Goal: Task Accomplishment & Management: Manage account settings

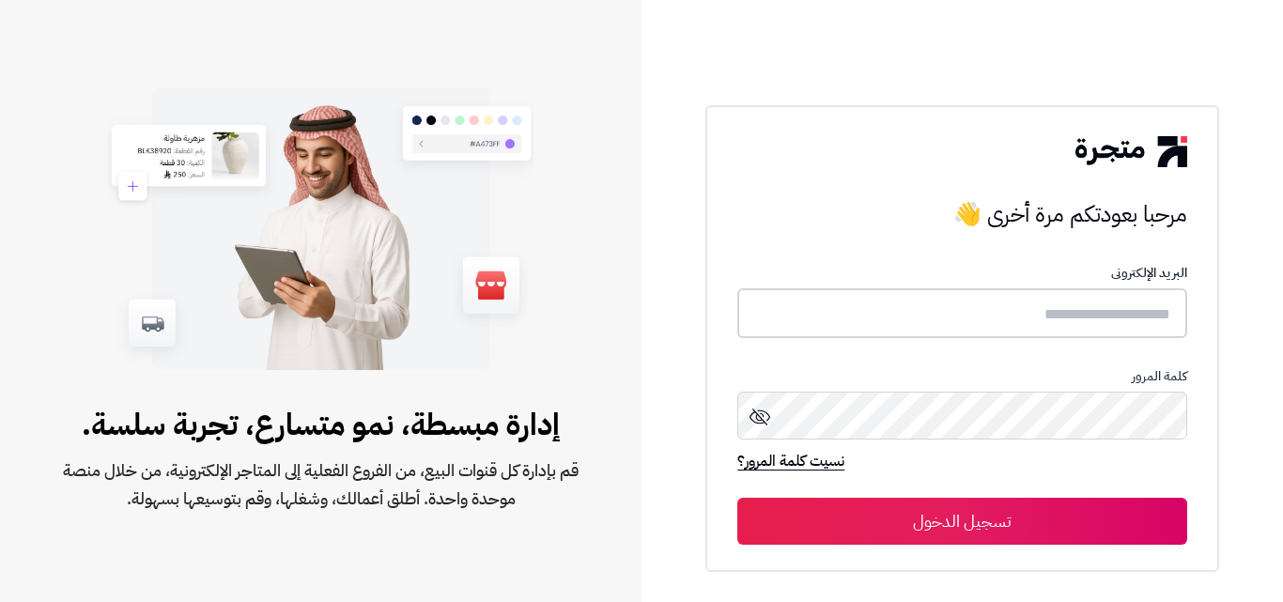
type input "**********"
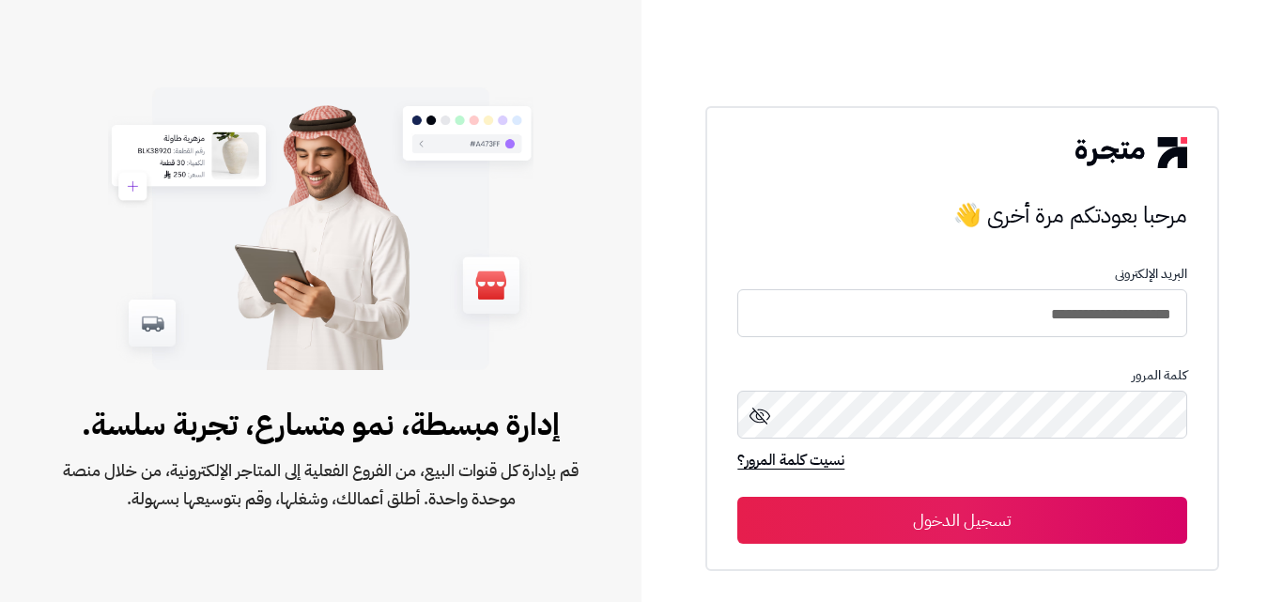
click at [906, 507] on button "تسجيل الدخول" at bounding box center [961, 520] width 449 height 47
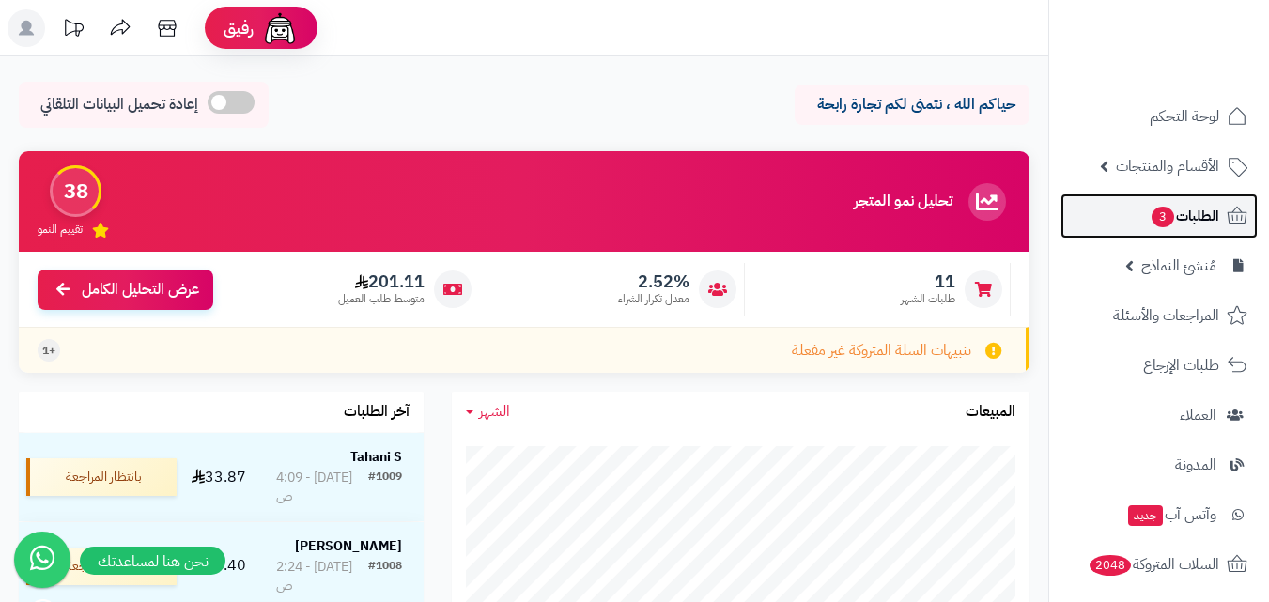
click at [1204, 229] on link "الطلبات 3" at bounding box center [1158, 215] width 197 height 45
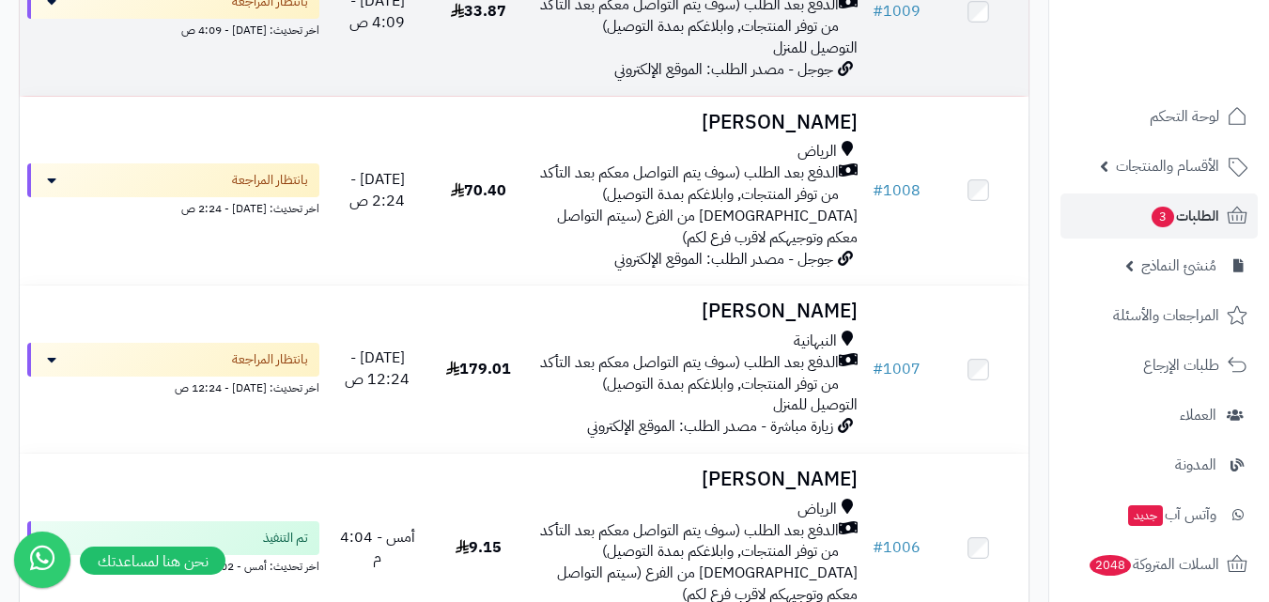
scroll to position [376, 0]
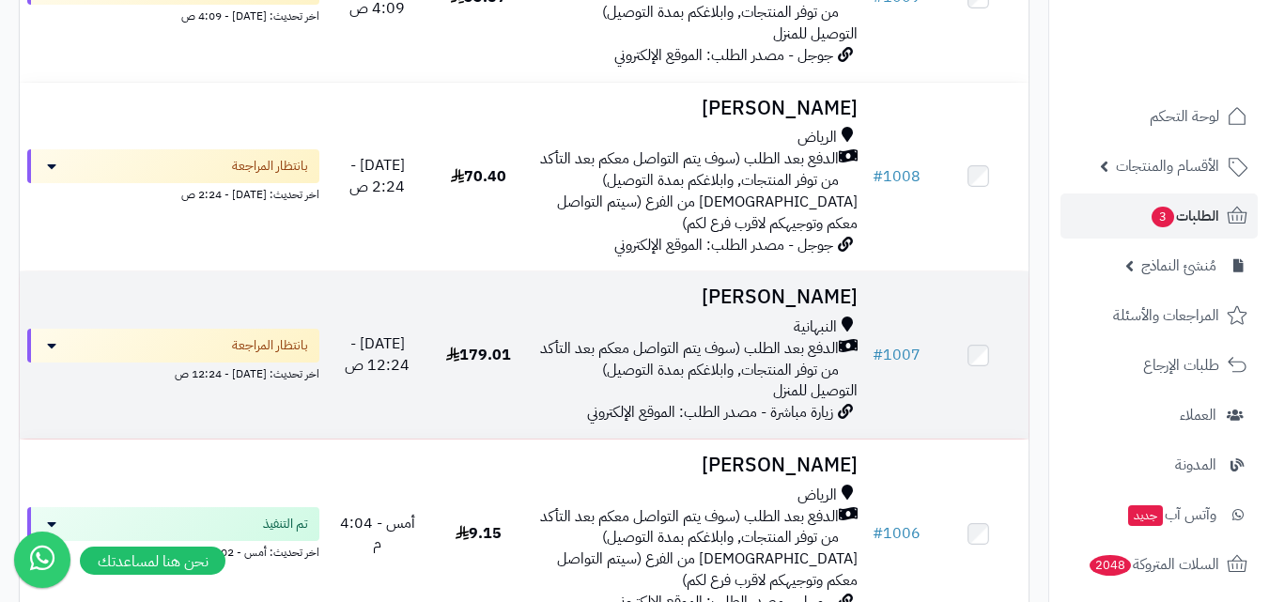
drag, startPoint x: 762, startPoint y: 314, endPoint x: 684, endPoint y: 354, distance: 87.8
click at [684, 354] on span "الدفع بعد الطلب (سوف يتم التواصل معكم بعد التأكد من توفر المنتجات, وابلاغكم بمد…" at bounding box center [687, 359] width 302 height 43
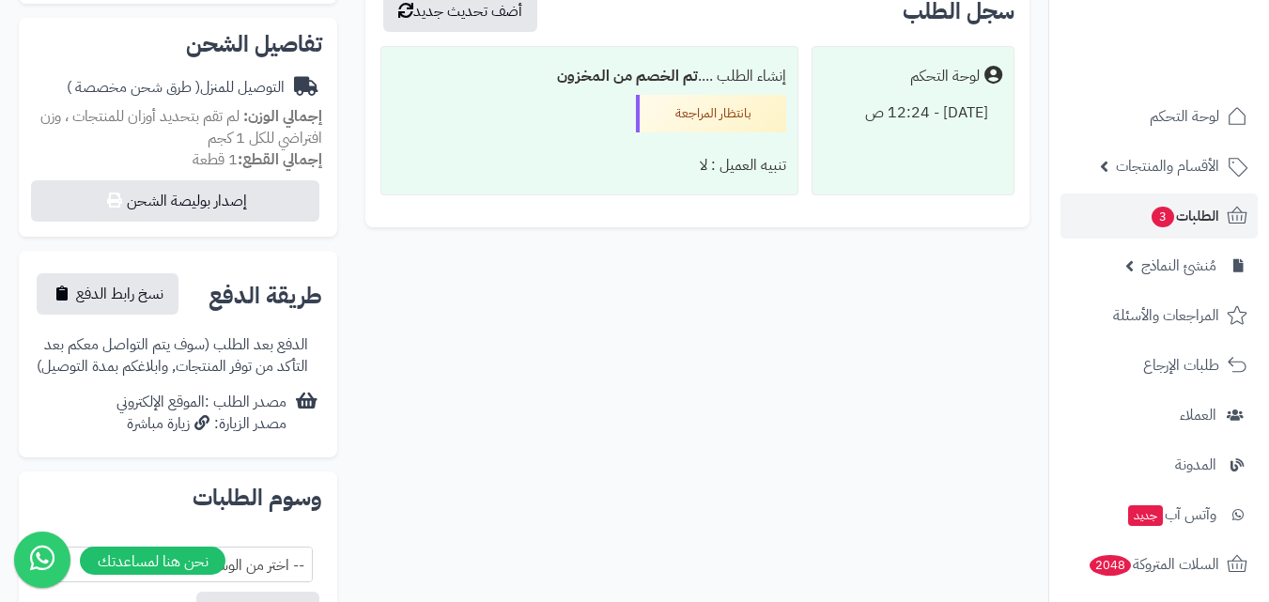
scroll to position [657, 0]
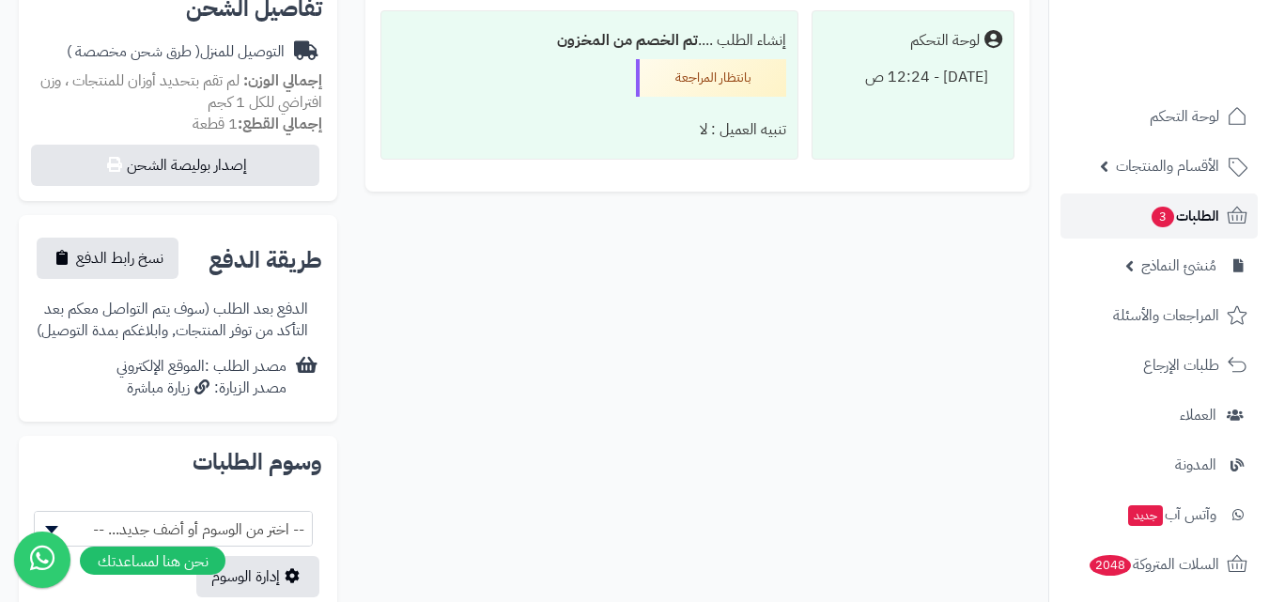
click at [1210, 208] on span "الطلبات 3" at bounding box center [1184, 216] width 69 height 26
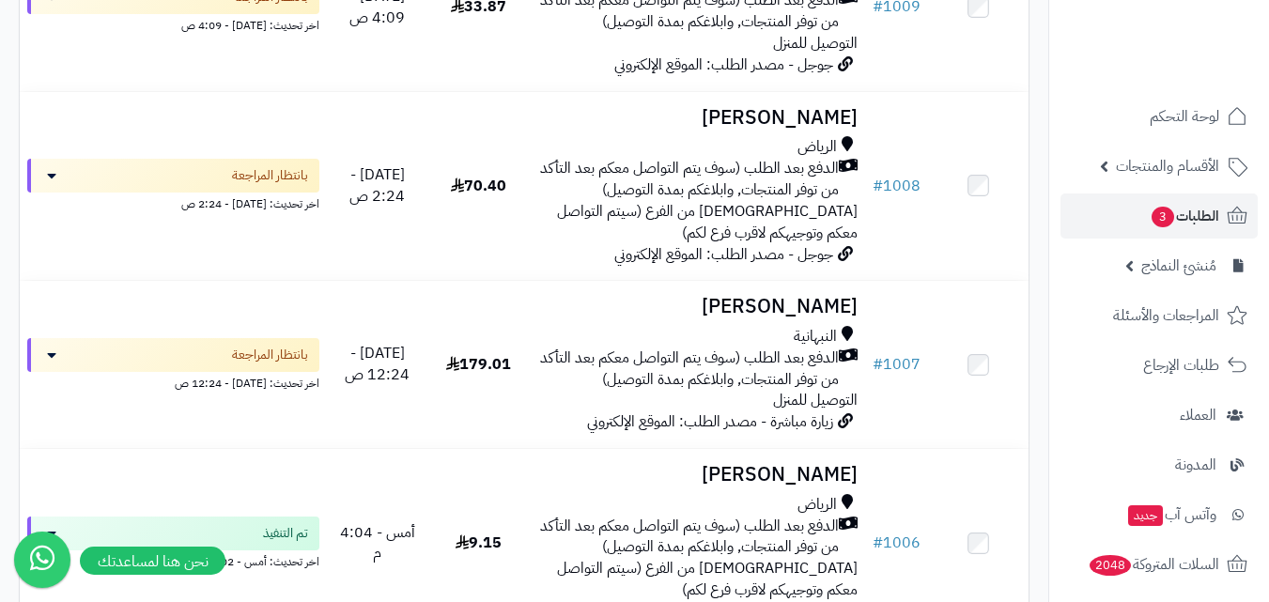
scroll to position [376, 0]
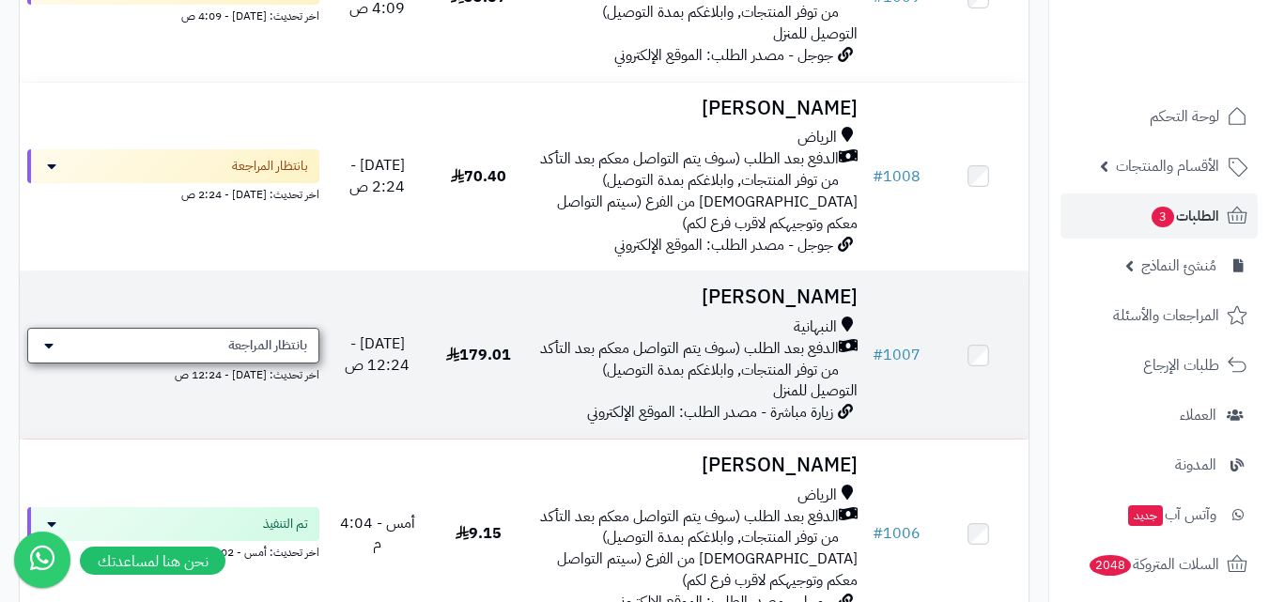
click at [281, 355] on span "بانتظار المراجعة" at bounding box center [267, 345] width 79 height 19
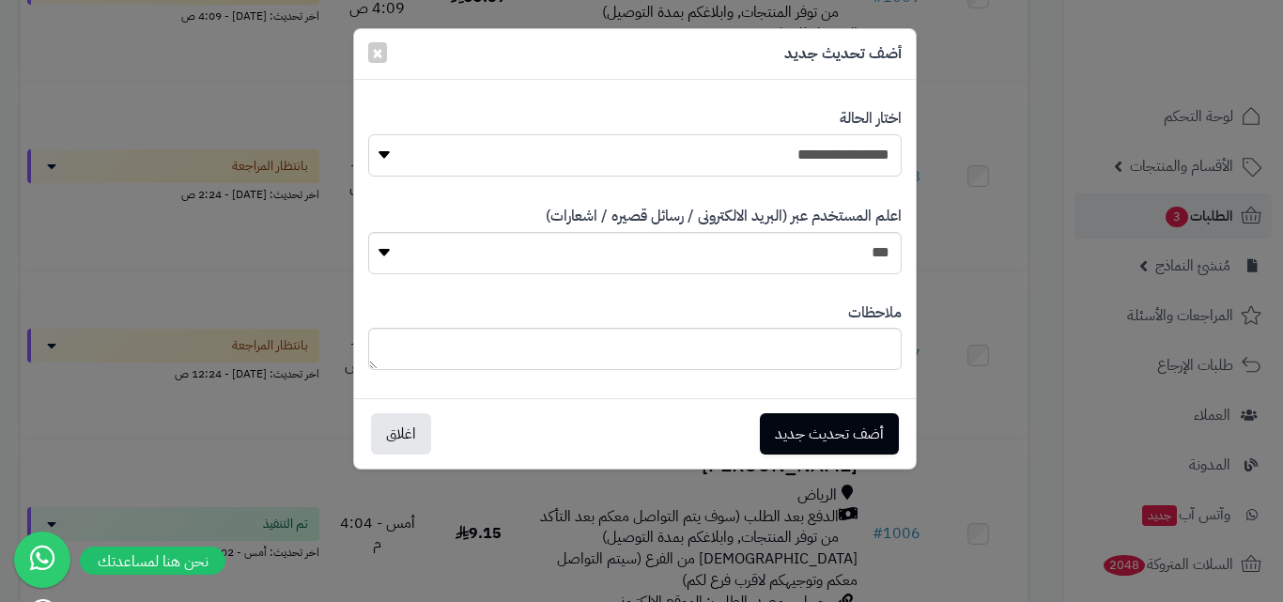
click at [819, 171] on select "**********" at bounding box center [634, 155] width 533 height 42
click at [472, 107] on div "**********" at bounding box center [634, 142] width 533 height 97
click at [380, 58] on span "×" at bounding box center [377, 52] width 11 height 28
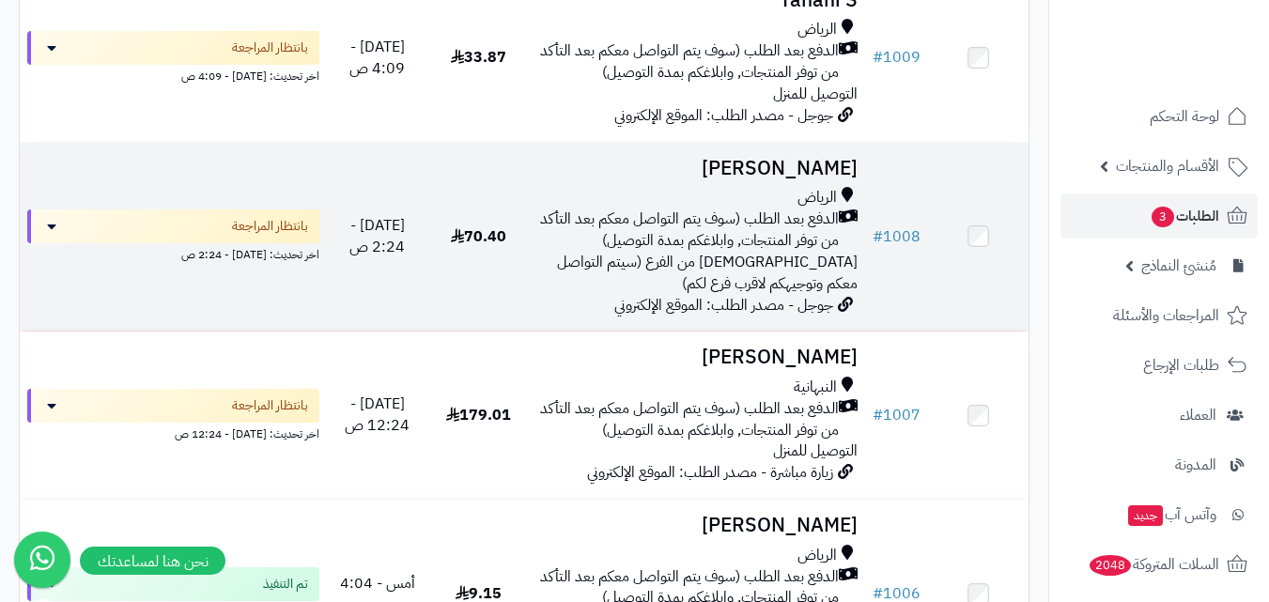
scroll to position [282, 0]
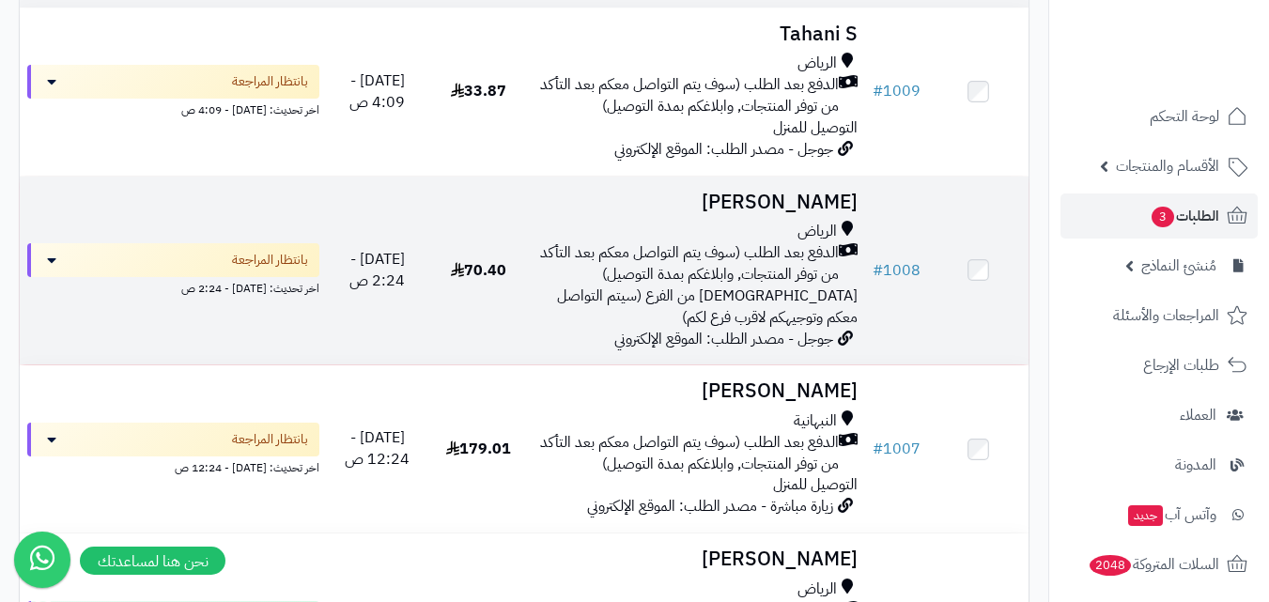
click at [597, 277] on span "الدفع بعد الطلب (سوف يتم التواصل معكم بعد التأكد من توفر المنتجات, وابلاغكم بمد…" at bounding box center [687, 263] width 302 height 43
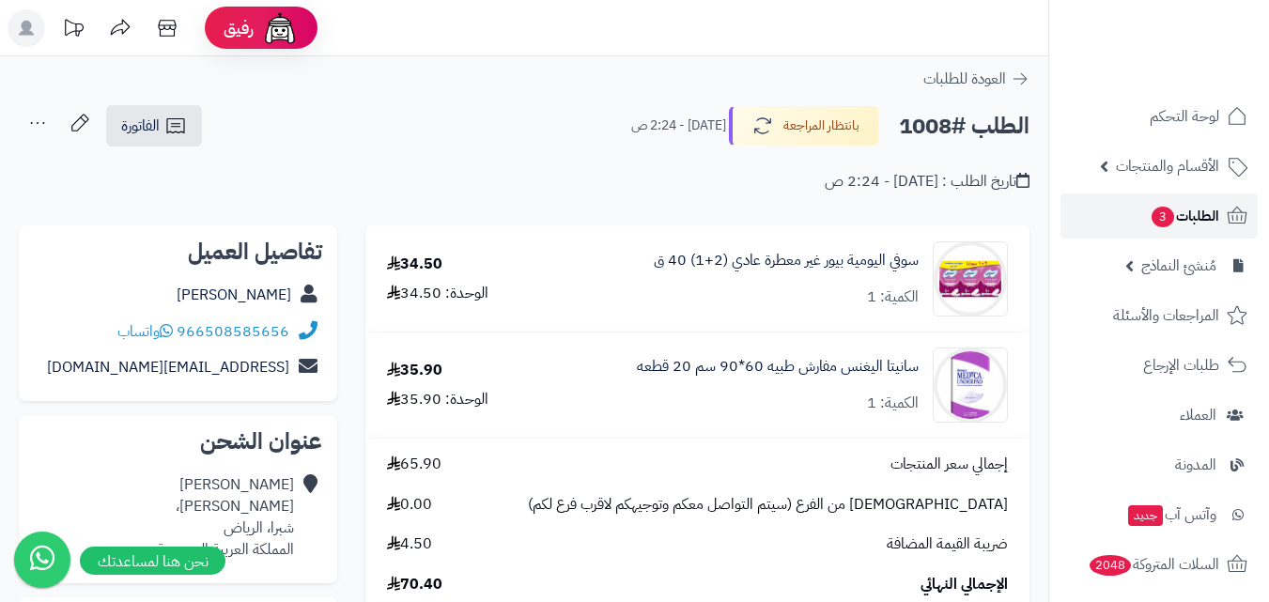
click at [1197, 208] on span "الطلبات 3" at bounding box center [1184, 216] width 69 height 26
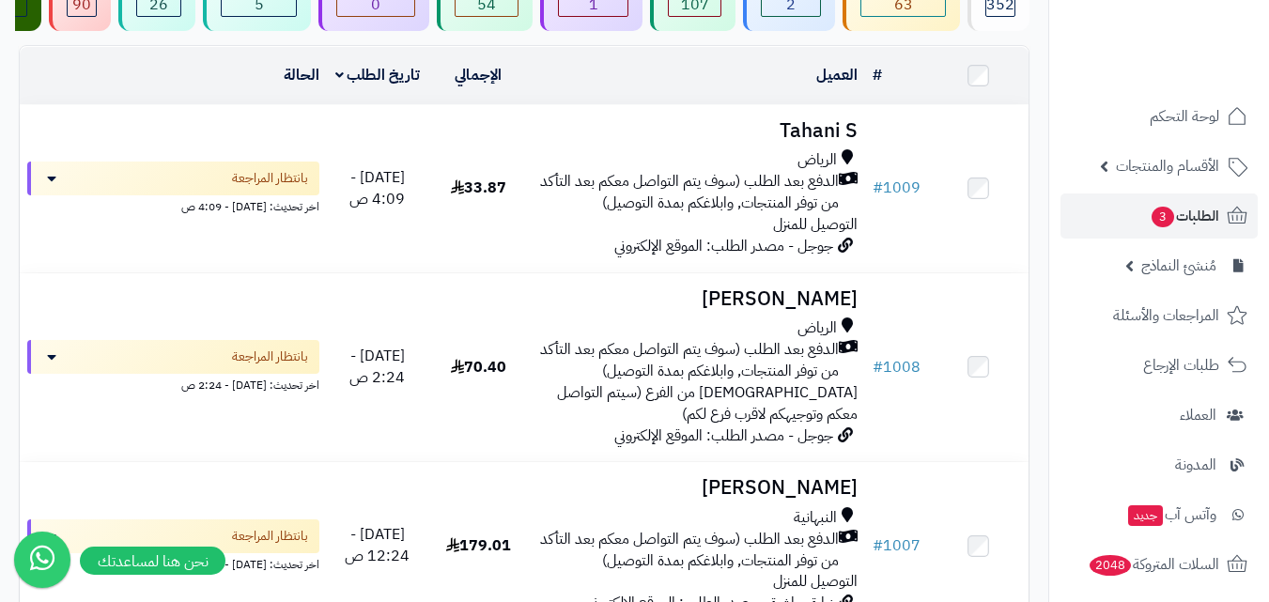
scroll to position [188, 0]
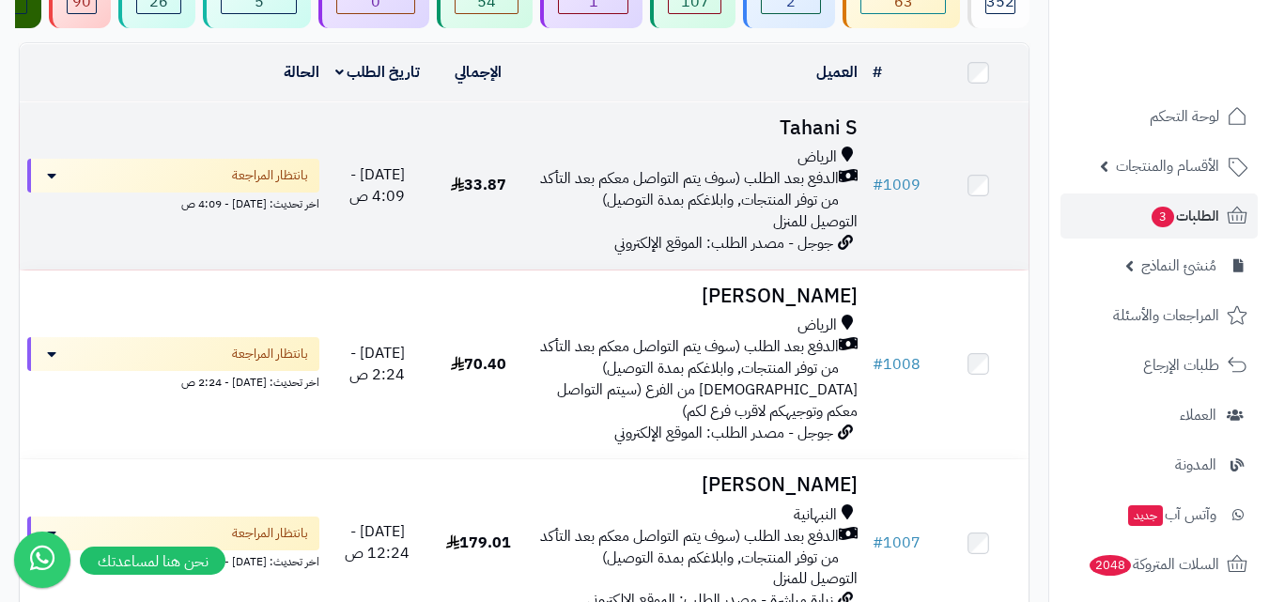
click at [932, 209] on td at bounding box center [978, 185] width 100 height 167
click at [647, 245] on span "جوجل - مصدر الطلب: الموقع الإلكتروني" at bounding box center [723, 243] width 219 height 23
click at [590, 208] on span "الدفع بعد الطلب (سوف يتم التواصل معكم بعد التأكد من توفر المنتجات, وابلاغكم بمد…" at bounding box center [687, 189] width 302 height 43
